Goal: Task Accomplishment & Management: Complete application form

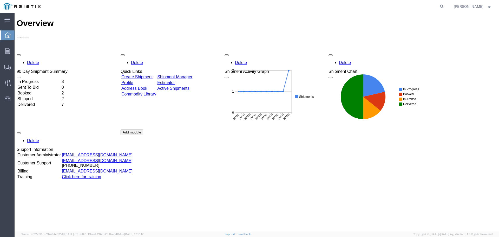
click at [153, 75] on link "Create Shipment" at bounding box center [136, 77] width 31 height 4
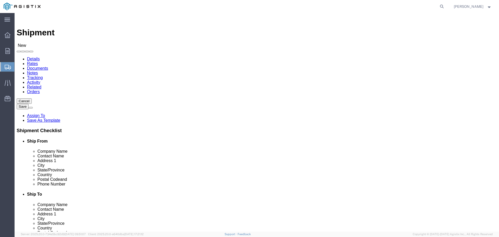
select select
click div "Account Select PG&E S&C Electric Co"
drag, startPoint x: 105, startPoint y: 78, endPoint x: 105, endPoint y: 81, distance: 3.4
click select "Select PG&E S&C Electric Co"
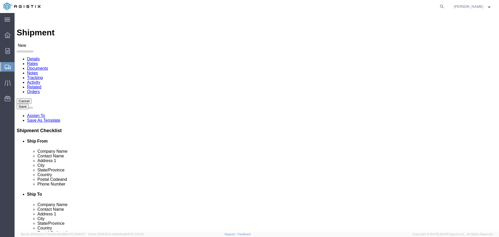
select select "9596"
click select "Select PG&E S&C Electric Co"
select select "PURCHORD"
select select
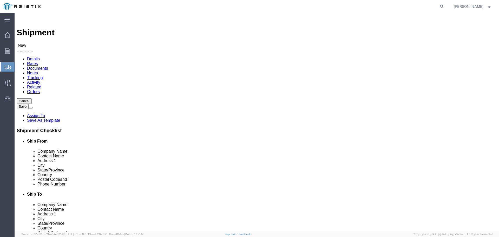
click select "Select All Others [GEOGRAPHIC_DATA] [GEOGRAPHIC_DATA] [GEOGRAPHIC_DATA] [GEOGRA…"
select select "23082"
click select "Select All Others [GEOGRAPHIC_DATA] [GEOGRAPHIC_DATA] [GEOGRAPHIC_DATA] [GEOGRA…"
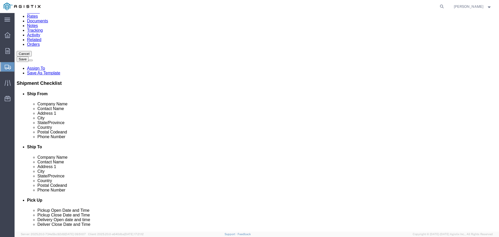
scroll to position [52, 0]
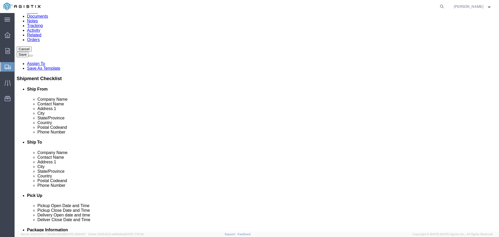
type input "[GEOGRAPHIC_DATA]"
select select "21692"
type input "1026958"
type input "S&C Electric Co"
type input "[STREET_ADDRESS]"
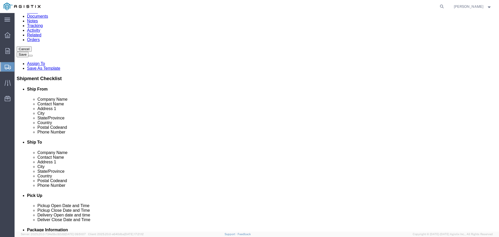
type input "[PERSON_NAME]"
type input "[GEOGRAPHIC_DATA]"
type input "60626"
select select "IL"
drag, startPoint x: 124, startPoint y: 109, endPoint x: -15, endPoint y: 103, distance: 138.5
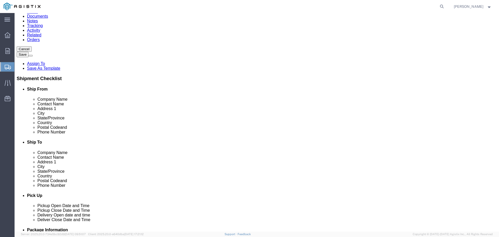
click html "Shipment New Details Rates Documents Notes Tracking Activity Related Orders Can…"
type input "[STREET_ADDRESS]"
select select
type input "C"
type input "[GEOGRAPHIC_DATA]"
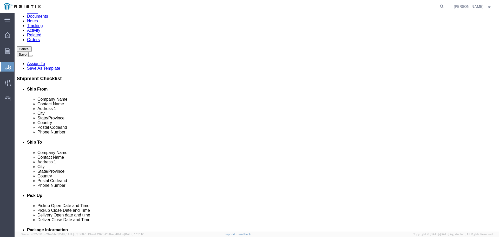
type input "60660"
select select
type input "[PHONE_NUMBER]"
type input "[PERSON_NAME][EMAIL_ADDRESS][PERSON_NAME][DOMAIN_NAME]"
checkbox input "true"
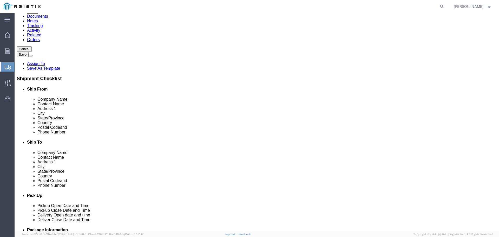
type input "T"
type input "S"
type input "[PERSON_NAME]"
type input "ROSE"
select select "21876"
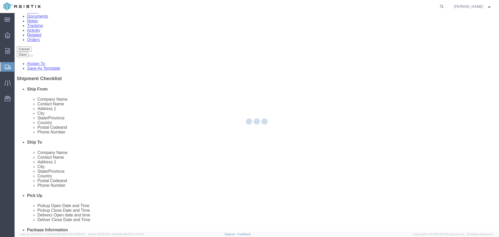
type input "PG&E"
type input "[STREET_ADDRESS]"
type input "HD Supply White Cap Construction"
type input "[GEOGRAPHIC_DATA]"
type input "95678"
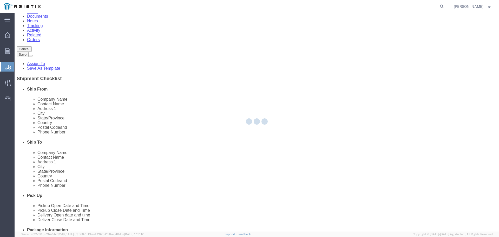
select select "CA"
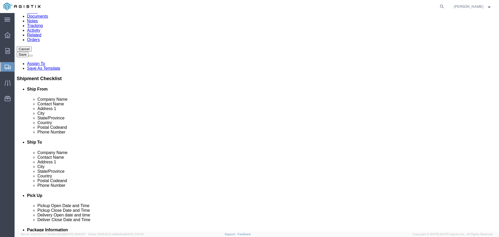
click div "Location [GEOGRAPHIC_DATA] My Profile Location (OBSOLETE) [GEOGRAPHIC_DATA] SC …"
type input "ROSEV"
select select "71704"
type input "[STREET_ADDRESS]"
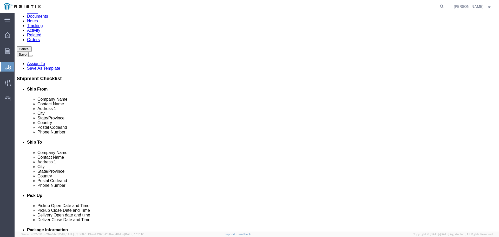
type input "95678-3928"
select select "CA"
type input "ROSE"
select select "71703"
type input "[STREET_ADDRESS]"
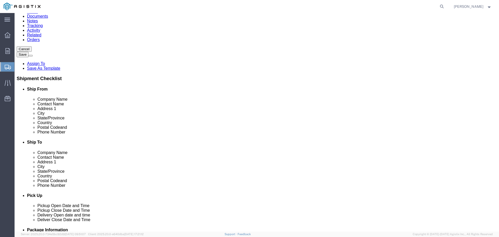
type input "95678"
select select "CA"
click div "Location [GEOGRAPHIC_DATA] Power Generation My Profile Location (OBSOLETE) [GEO…"
type input "ROSE"
select select "71702"
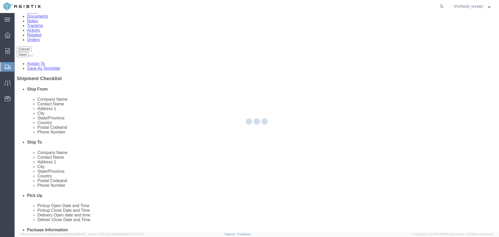
type input "[STREET_ADDRESS]"
type input "95661-2925"
select select "CA"
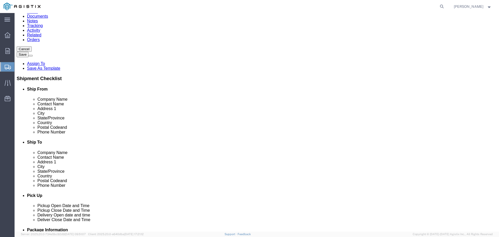
type input "RECIEVING"
type input "[STREET_ADDRESS]"
select select
type input "95678"
select select
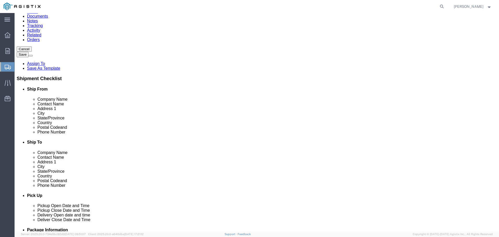
type input "8009308543"
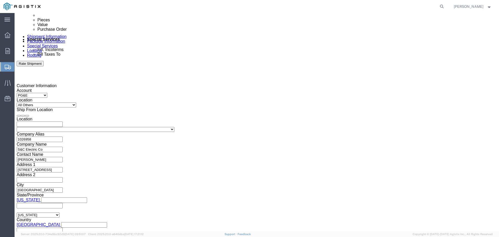
scroll to position [312, 0]
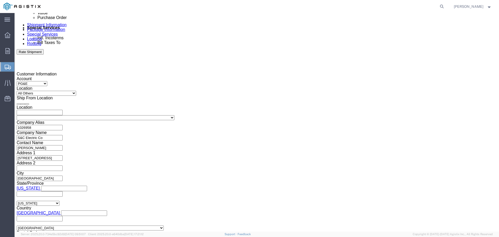
drag, startPoint x: 228, startPoint y: 111, endPoint x: 231, endPoint y: 112, distance: 3.0
click div
drag, startPoint x: 254, startPoint y: 203, endPoint x: 255, endPoint y: 206, distance: 3.0
click button "Apply"
click div "Delivery Start Date Delivery Start Time Deliver Open Date and Time [DATE] 11:00…"
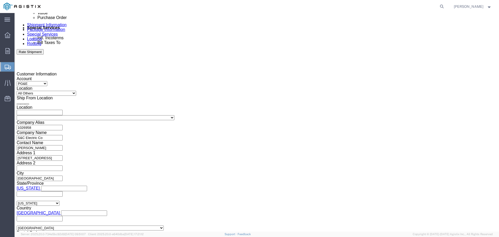
click div
drag, startPoint x: 343, startPoint y: 201, endPoint x: 344, endPoint y: 204, distance: 3.3
click div "Close Time 12:00 PM [DATE] 12:00 PM - [DATE] 12:00 PM Cancel Apply"
click button "Apply"
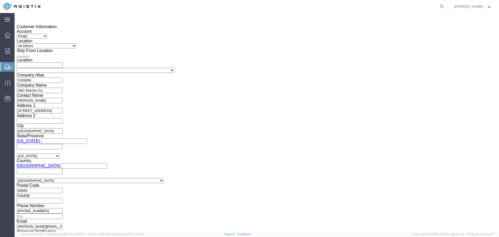
scroll to position [364, 0]
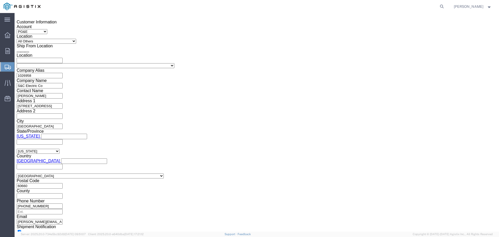
drag, startPoint x: 94, startPoint y: 114, endPoint x: 96, endPoint y: 111, distance: 3.5
click div "Select Account Type Activity ID Airline Appointment Number ASN Batch Request # …"
click input "text"
type input "2701223229"
click select "Select Account Type Activity ID Airline Appointment Number ASN Batch Request # …"
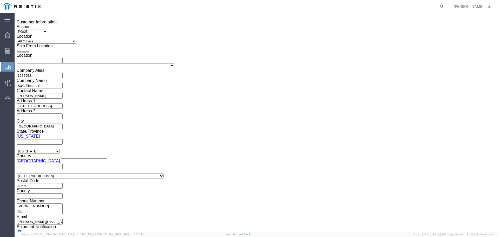
click div "References Add reference"
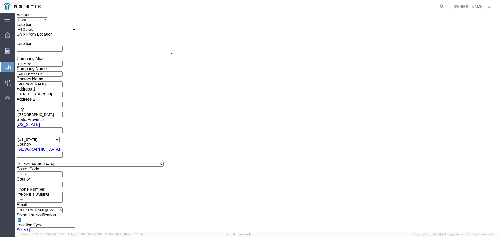
scroll to position [382, 0]
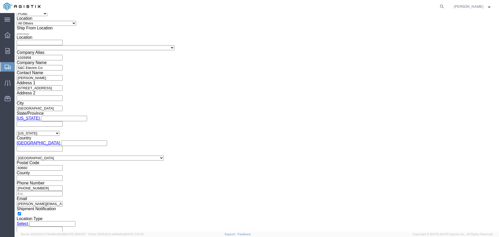
click select "Select Air Less than Truckload Multi-Leg Ocean Freight Rail Small Parcel Truckl…"
select select "LTL"
click select "Select Air Less than Truckload Multi-Leg Ocean Freight Rail Small Parcel Truckl…"
click select "Select Straight Truck"
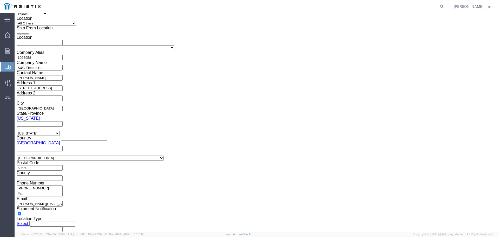
click div "Vehicle Select Straight Truck"
click button "Continue"
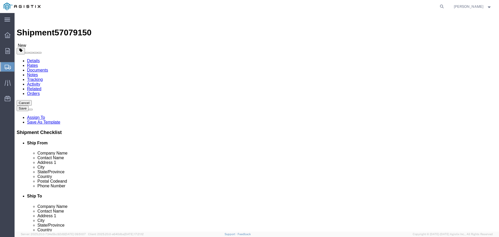
click select "Select Bulk Bundle(s) Cardboard Box(es) Carton(s) Crate(s) Drum(s) (Fiberboard)…"
select select "PSNS"
click select "Select Bulk Bundle(s) Cardboard Box(es) Carton(s) Crate(s) Drum(s) (Fiberboard)…"
click div "Package Type Select Bulk Bundle(s) Cardboard Box(es) Carton(s) Crate(s) Drum(s)…"
click input "text"
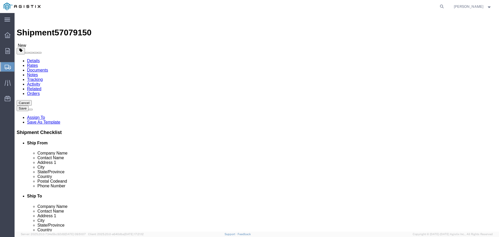
type input "46"
type input "40"
type input "18"
type input "624"
click link "Add Content"
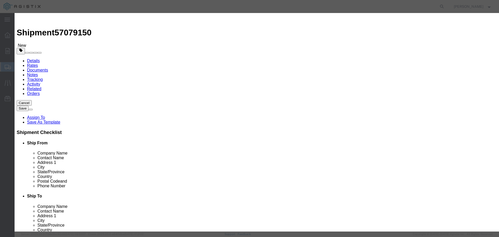
click input "text"
type input "F"
type input "FUSE MOUNTING"
click div "Product Name FUSE MOUNTING FUSE Name: ACTUATOR FUSE 600 VOLTS AC Sku: M336771 M…"
drag, startPoint x: 170, startPoint y: 51, endPoint x: 143, endPoint y: 51, distance: 27.6
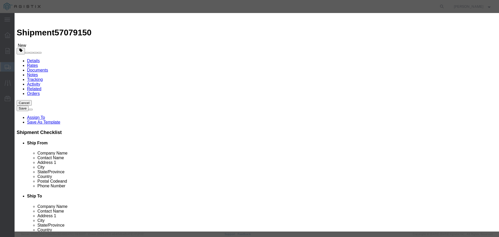
click div "Pieces 0 Select Bag Barrels 100Board Feet Bottle Box Blister Pack Carats Can Ca…"
type input "1"
click select "Select Bag Barrels 100Board Feet Bottle Box Blister Pack Carats Can Capsule Car…"
drag, startPoint x: 135, startPoint y: 60, endPoint x: 141, endPoint y: 60, distance: 6.8
click label "Total Value"
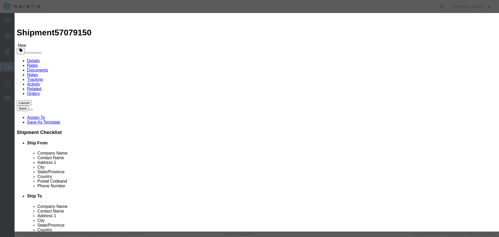
click input "text"
type input "21,043.58"
click select "Select 50 55 60 65 70 85 92.5 100 125 175 250 300 400"
select select "92.5"
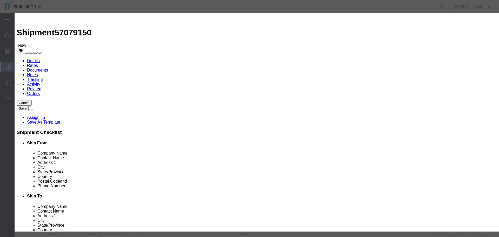
click select "Select 50 55 60 65 70 85 92.5 100 125 175 250 300 400"
click button "Save & Close"
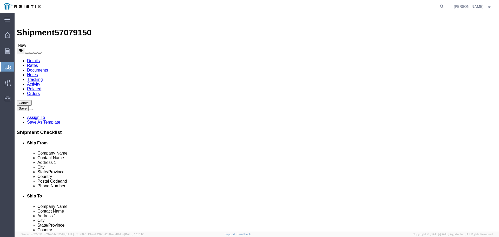
click link "Add Package"
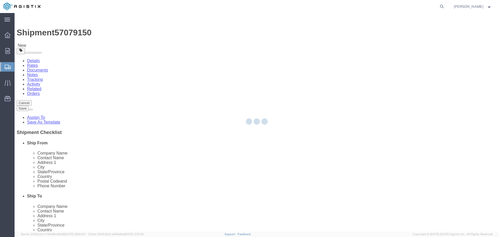
select select "PSNS"
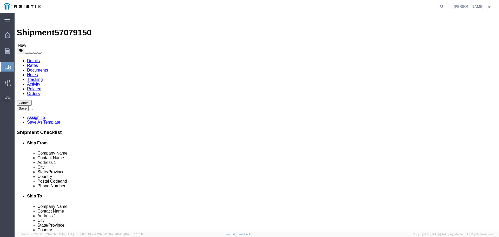
click select "Select Bulk Bundle(s) Cardboard Box(es) Carton(s) Crate(s) Drum(s) (Fiberboard)…"
select select "CRAT"
click select "Select Bulk Bundle(s) Cardboard Box(es) Carton(s) Crate(s) Drum(s) (Fiberboard)…"
drag, startPoint x: 267, startPoint y: 114, endPoint x: 268, endPoint y: 111, distance: 2.7
click input "text"
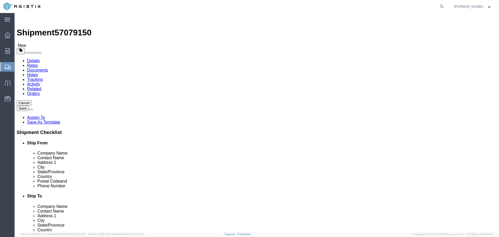
type input "85"
type input "48"
type input "52"
type input "581"
click div "1 x Pallet(s) Standard (Not Stackable) Package Type Select Bulk Bundle(s) Cardb…"
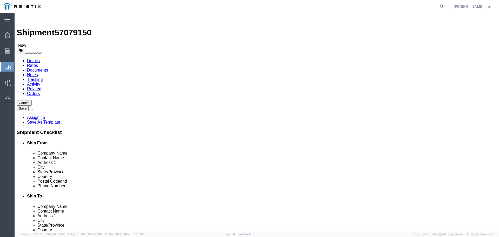
click div
click link "Add Content"
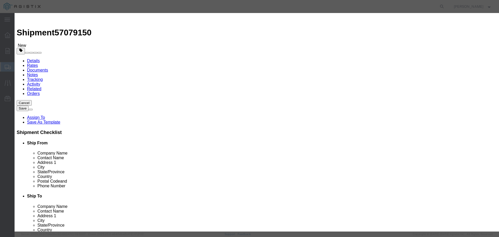
click input "text"
type input "FUSE MOUNTING"
type input "1"
type input "27043.58"
select select "USD"
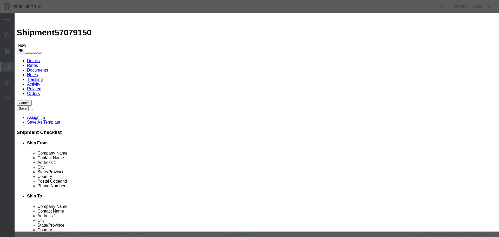
drag, startPoint x: 202, startPoint y: 70, endPoint x: 201, endPoint y: 73, distance: 3.0
click select "Select 50 55 60 65 70 85 92.5 100 125 175 250 300 400"
select select "92.5"
click select "Select 50 55 60 65 70 85 92.5 100 125 175 250 300 400"
click button "Save & Close"
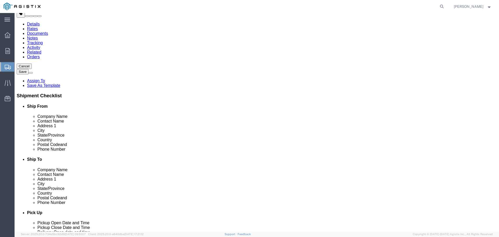
scroll to position [47, 0]
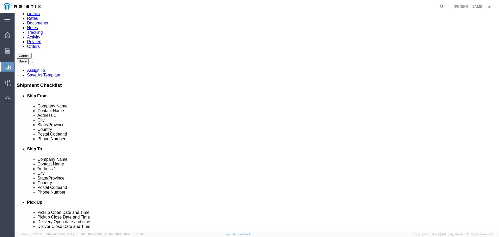
click button "Rate Shipment"
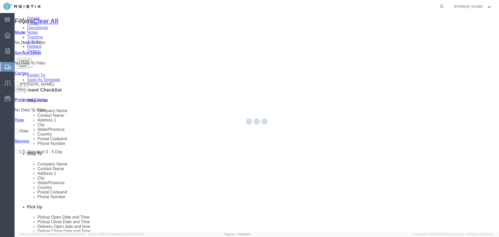
scroll to position [0, 0]
